Goal: Obtain resource: Download file/media

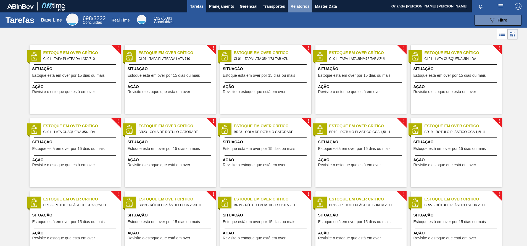
click at [299, 9] on span "Relatórios" at bounding box center [299, 6] width 19 height 7
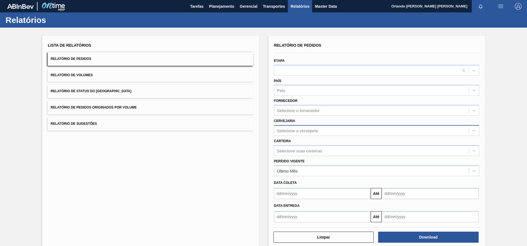
click at [328, 129] on div "Selecione a cervejaria" at bounding box center [371, 130] width 194 height 8
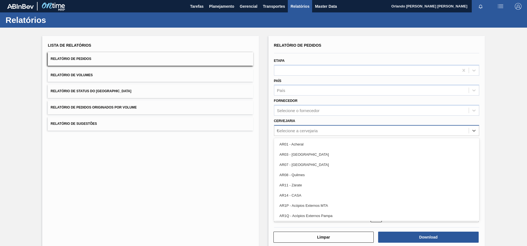
type input "02"
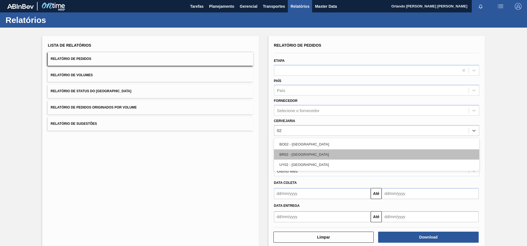
click at [315, 151] on div "BR02 - [GEOGRAPHIC_DATA]" at bounding box center [376, 154] width 205 height 10
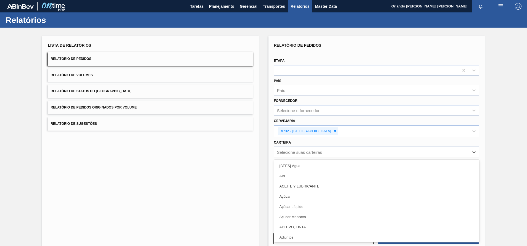
click at [320, 148] on div "Selecione suas carteiras" at bounding box center [371, 152] width 194 height 8
click at [324, 111] on div "Selecione o fornecedor" at bounding box center [371, 111] width 194 height 8
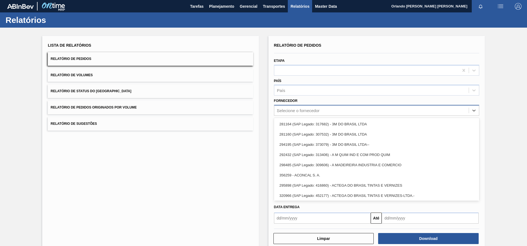
type input "32"
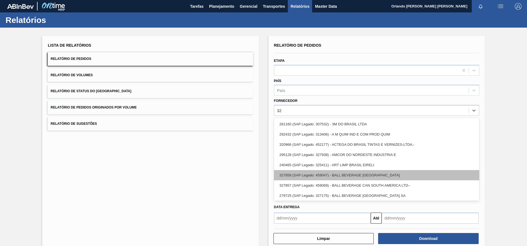
click at [347, 177] on div "327858 (SAP Legado: 459047) - BALL BEVERAGE [GEOGRAPHIC_DATA]" at bounding box center [376, 175] width 205 height 10
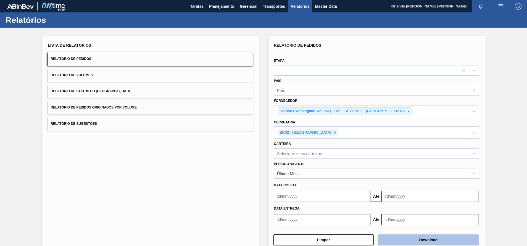
click at [405, 241] on button "Download" at bounding box center [428, 239] width 100 height 11
